Goal: Task Accomplishment & Management: Manage account settings

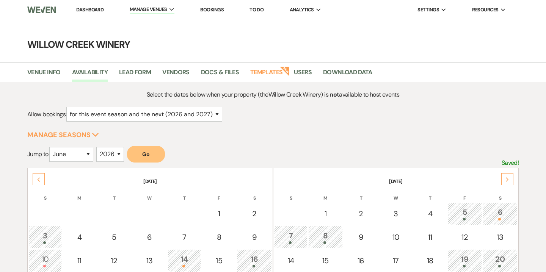
select select "2"
select select "6"
select select "2026"
click at [213, 12] on link "Bookings" at bounding box center [212, 9] width 24 height 6
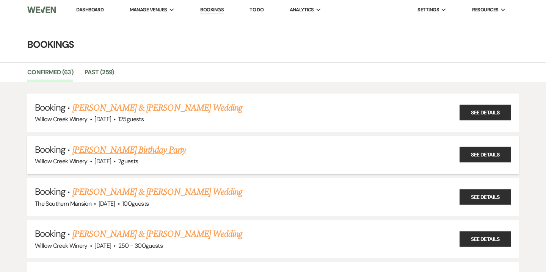
scroll to position [5, 0]
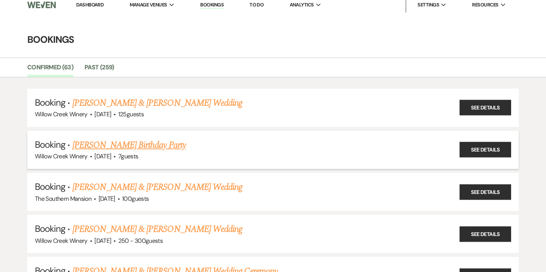
click at [114, 147] on link "[PERSON_NAME] Birthday Party" at bounding box center [128, 145] width 113 height 14
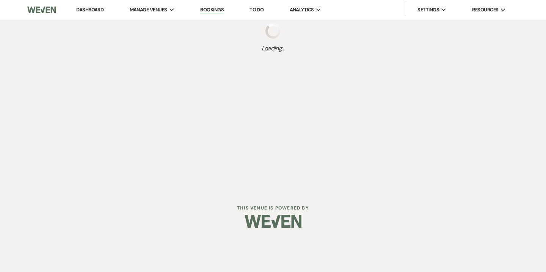
select select "5"
select select "4"
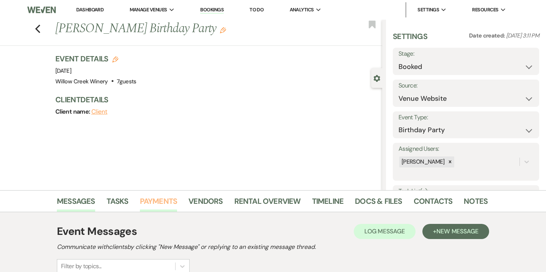
click at [171, 199] on link "Payments" at bounding box center [159, 203] width 38 height 17
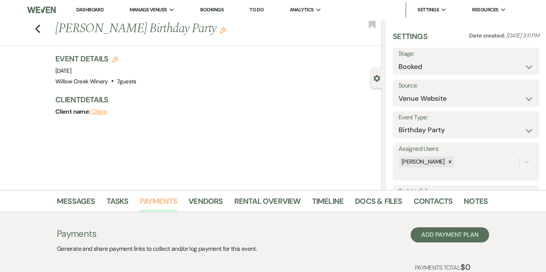
scroll to position [58, 0]
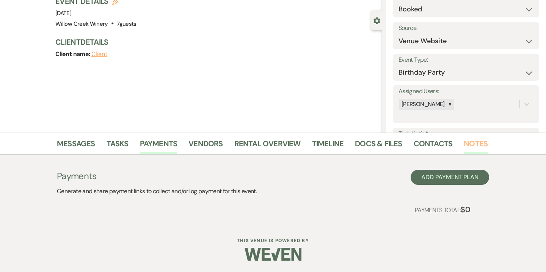
click at [465, 148] on link "Notes" at bounding box center [476, 146] width 24 height 17
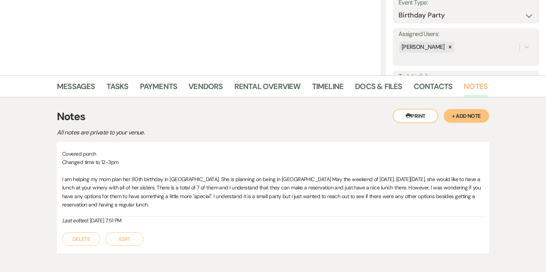
scroll to position [116, 0]
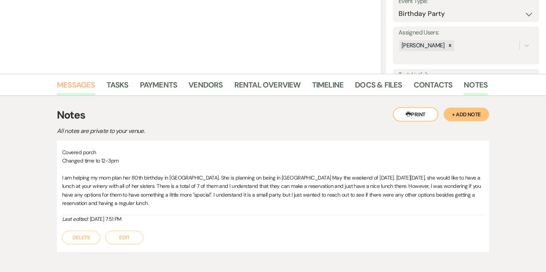
click at [69, 86] on link "Messages" at bounding box center [76, 87] width 38 height 17
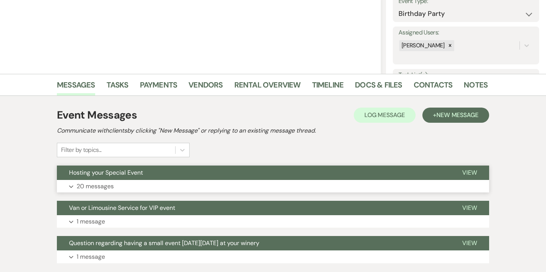
click at [162, 182] on button "Expand 20 messages" at bounding box center [273, 186] width 432 height 13
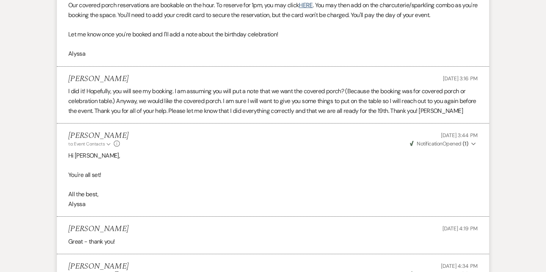
scroll to position [1366, 0]
